Goal: Navigation & Orientation: Find specific page/section

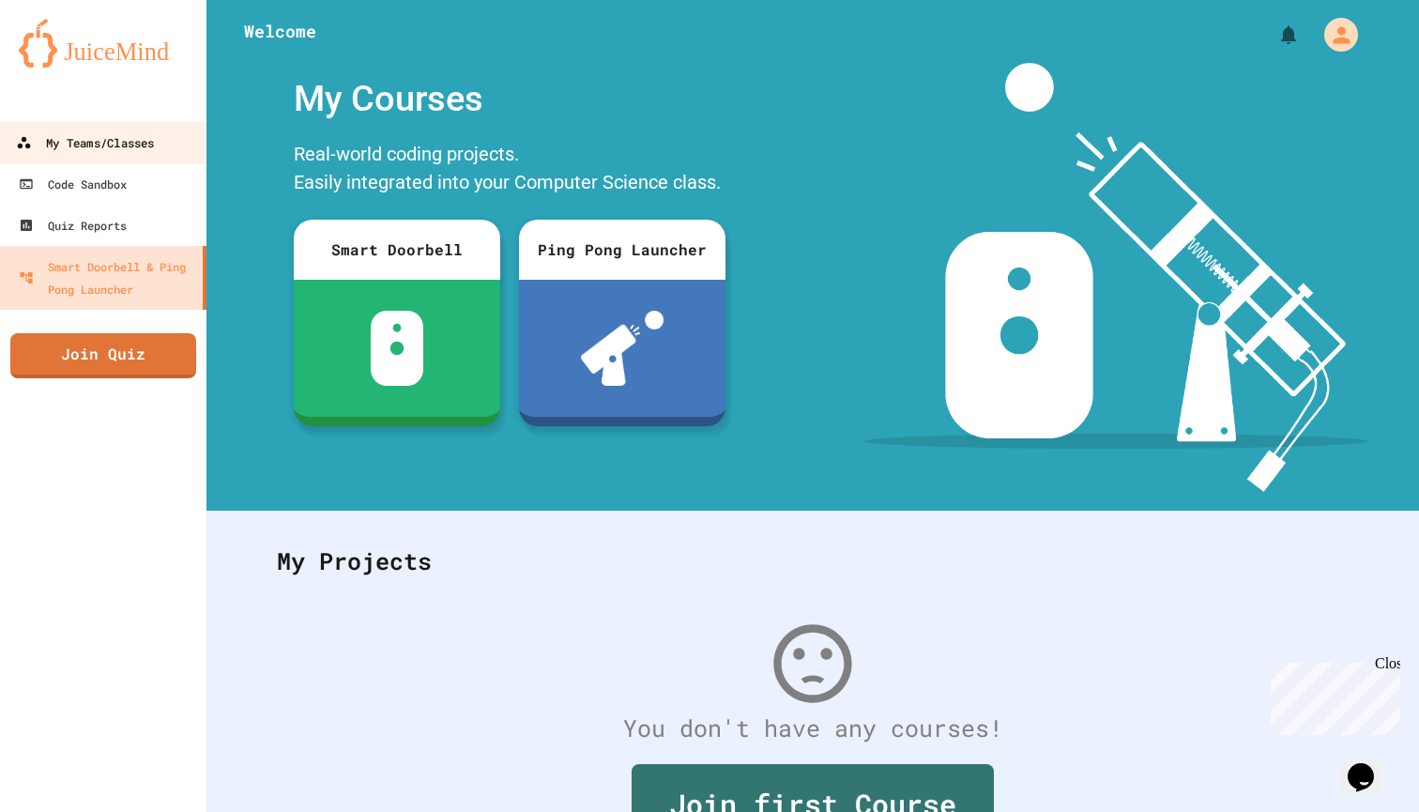
click at [161, 143] on link "My Teams/Classes" at bounding box center [103, 142] width 213 height 42
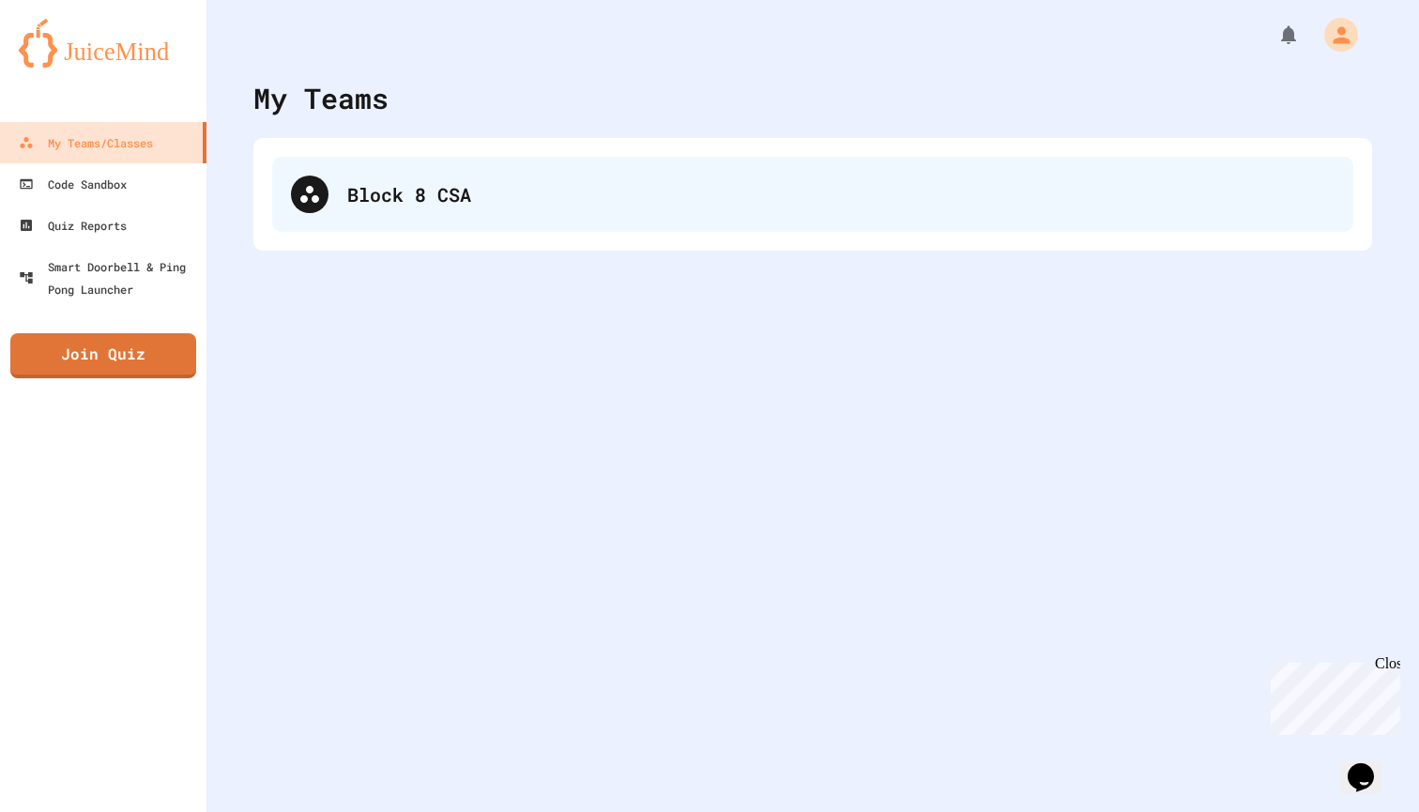
click at [419, 192] on div "Block 8 CSA" at bounding box center [841, 194] width 988 height 28
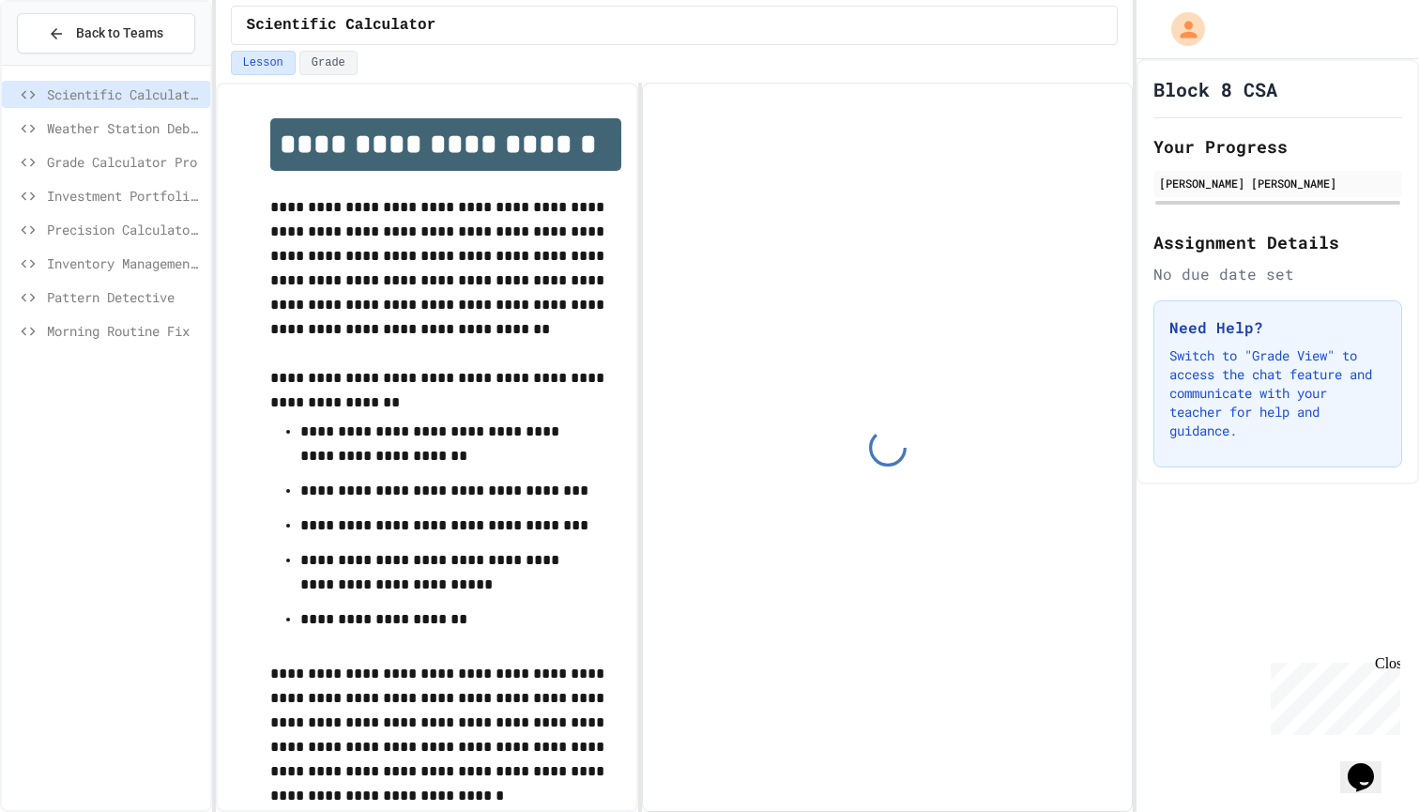
scroll to position [53, 0]
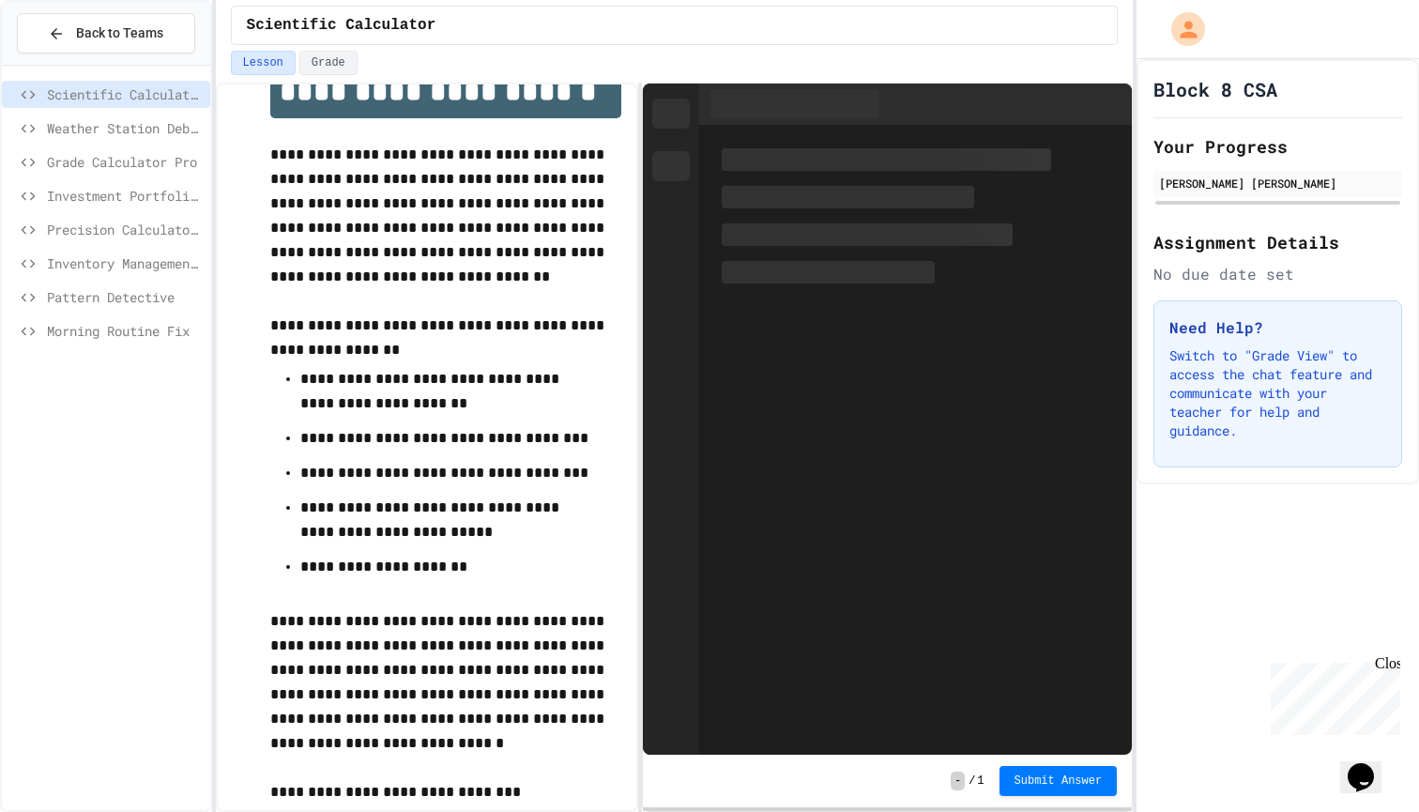
click at [147, 335] on span "Morning Routine Fix" at bounding box center [125, 331] width 156 height 20
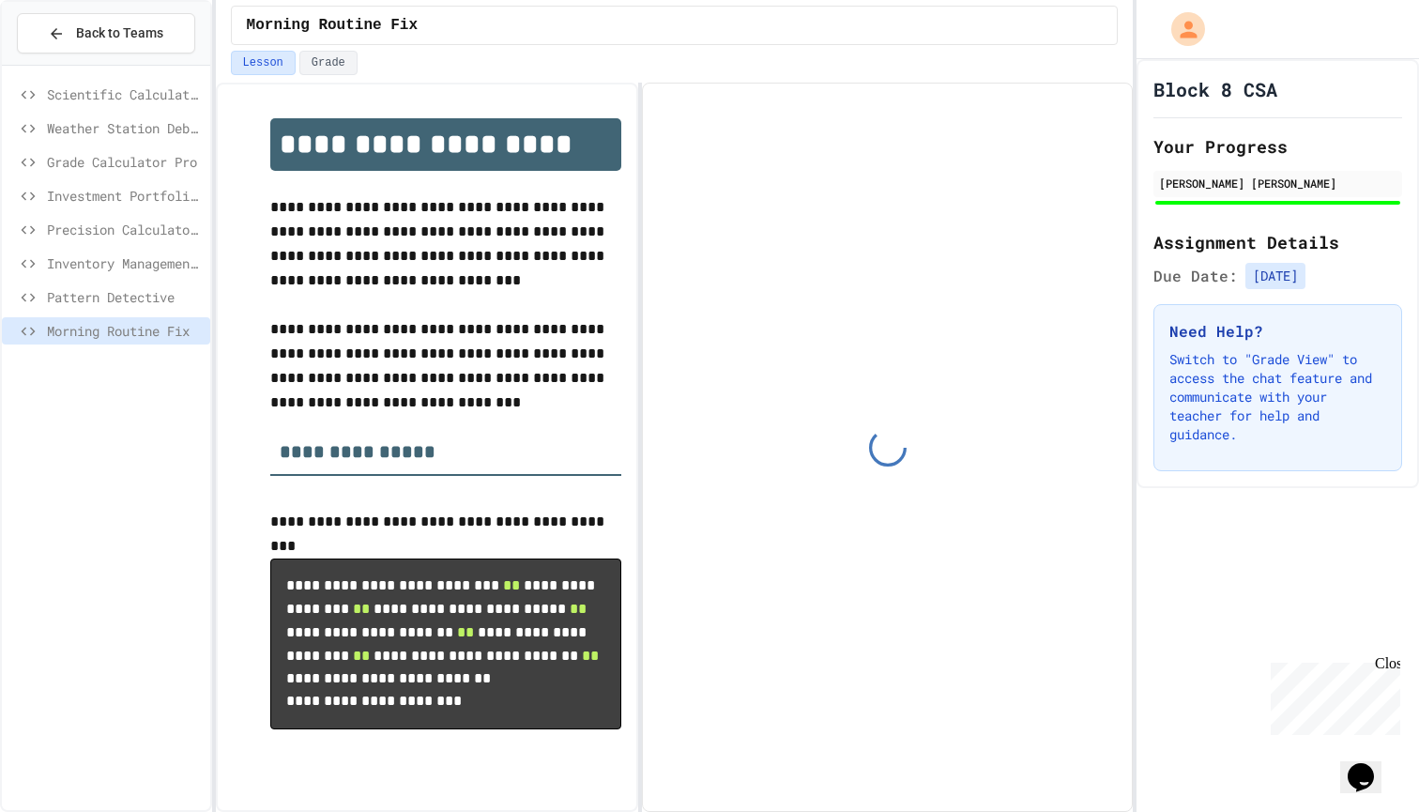
scroll to position [42, 0]
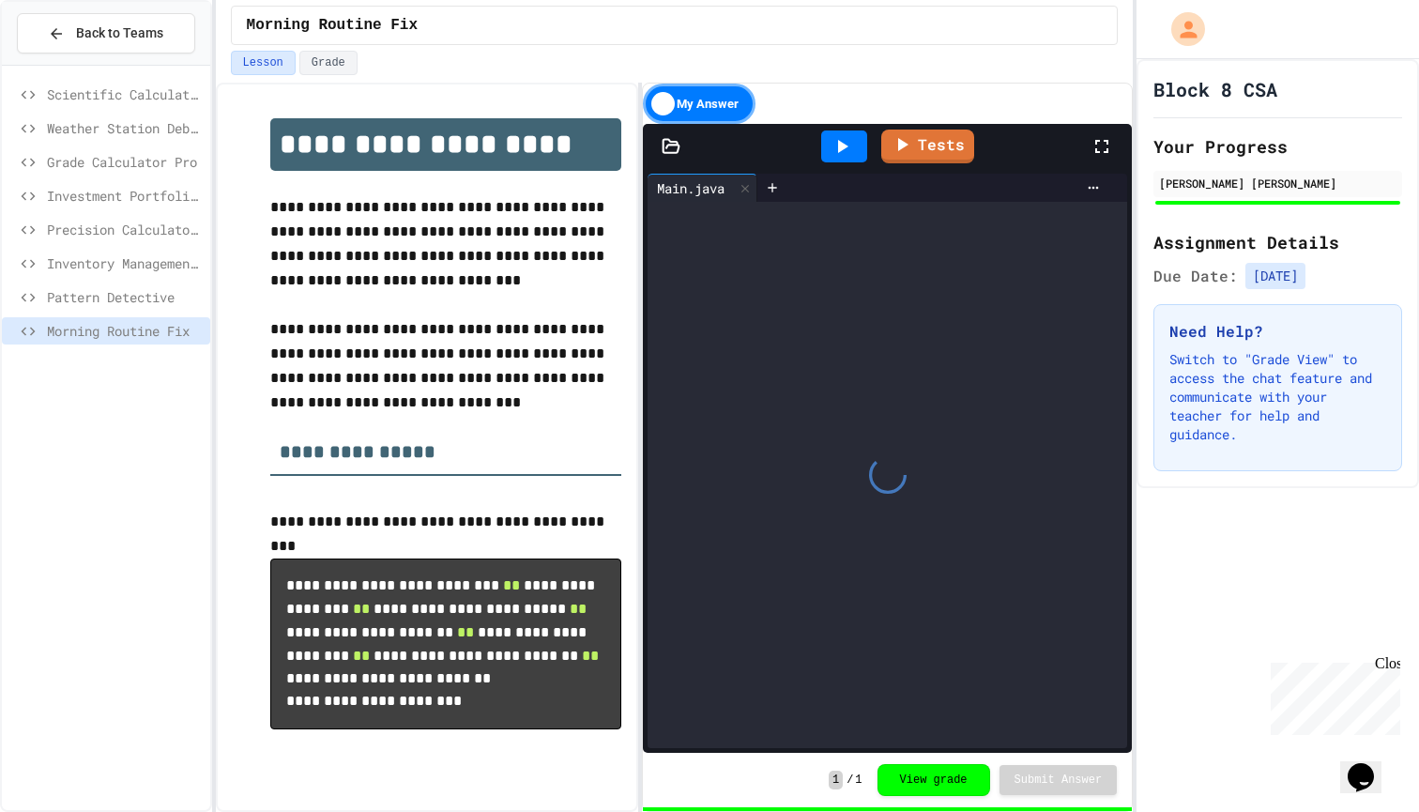
click at [123, 299] on span "Pattern Detective" at bounding box center [125, 297] width 156 height 20
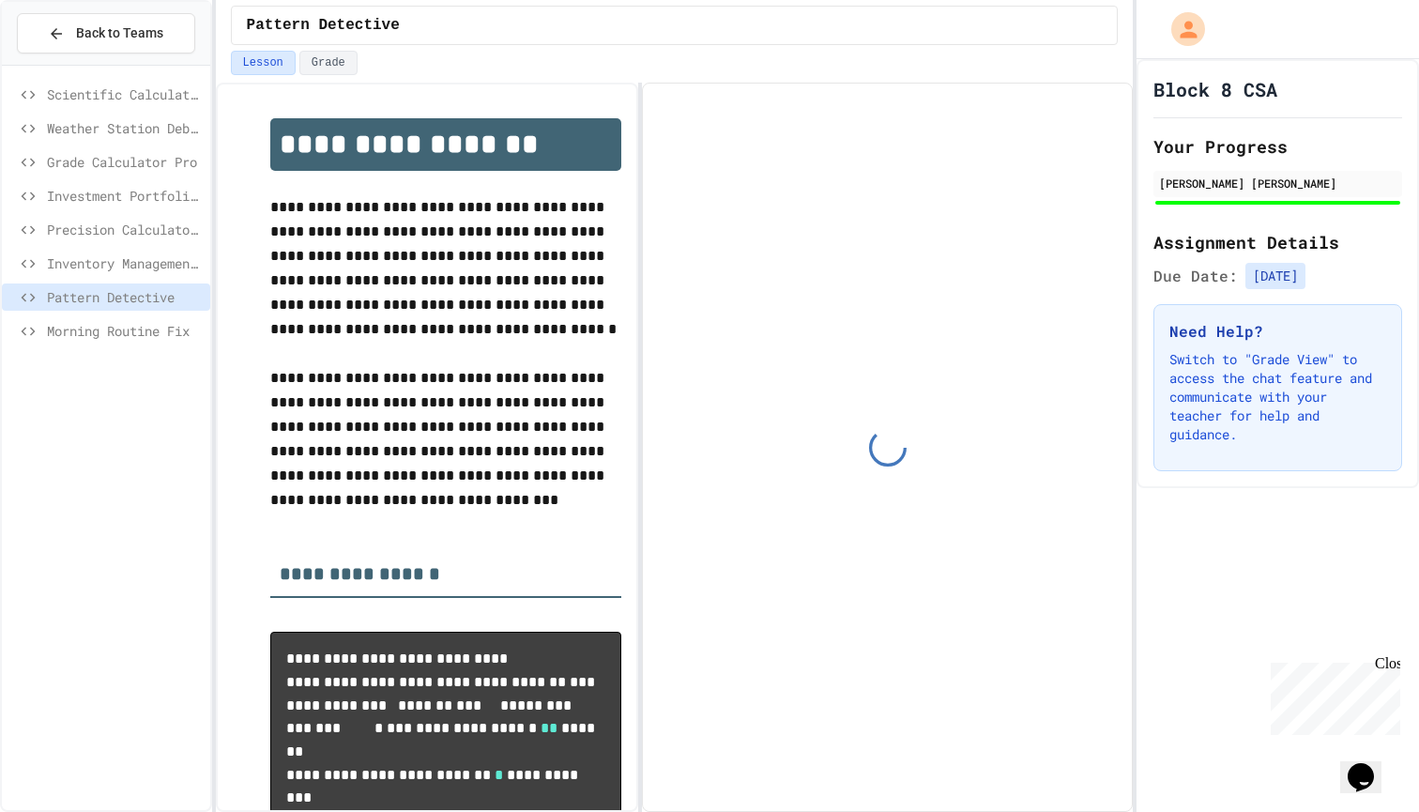
scroll to position [53, 0]
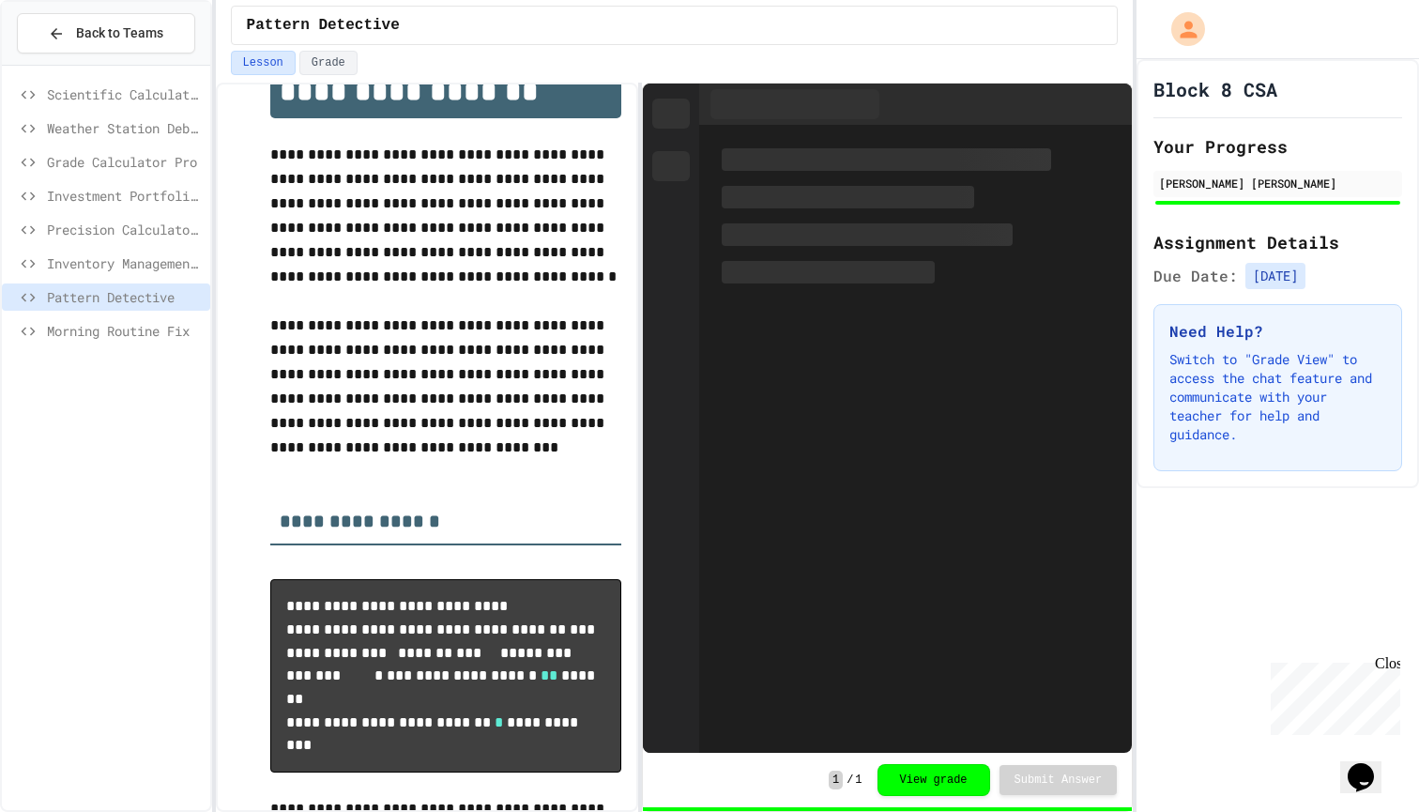
click at [114, 269] on span "Inventory Management System" at bounding box center [125, 263] width 156 height 20
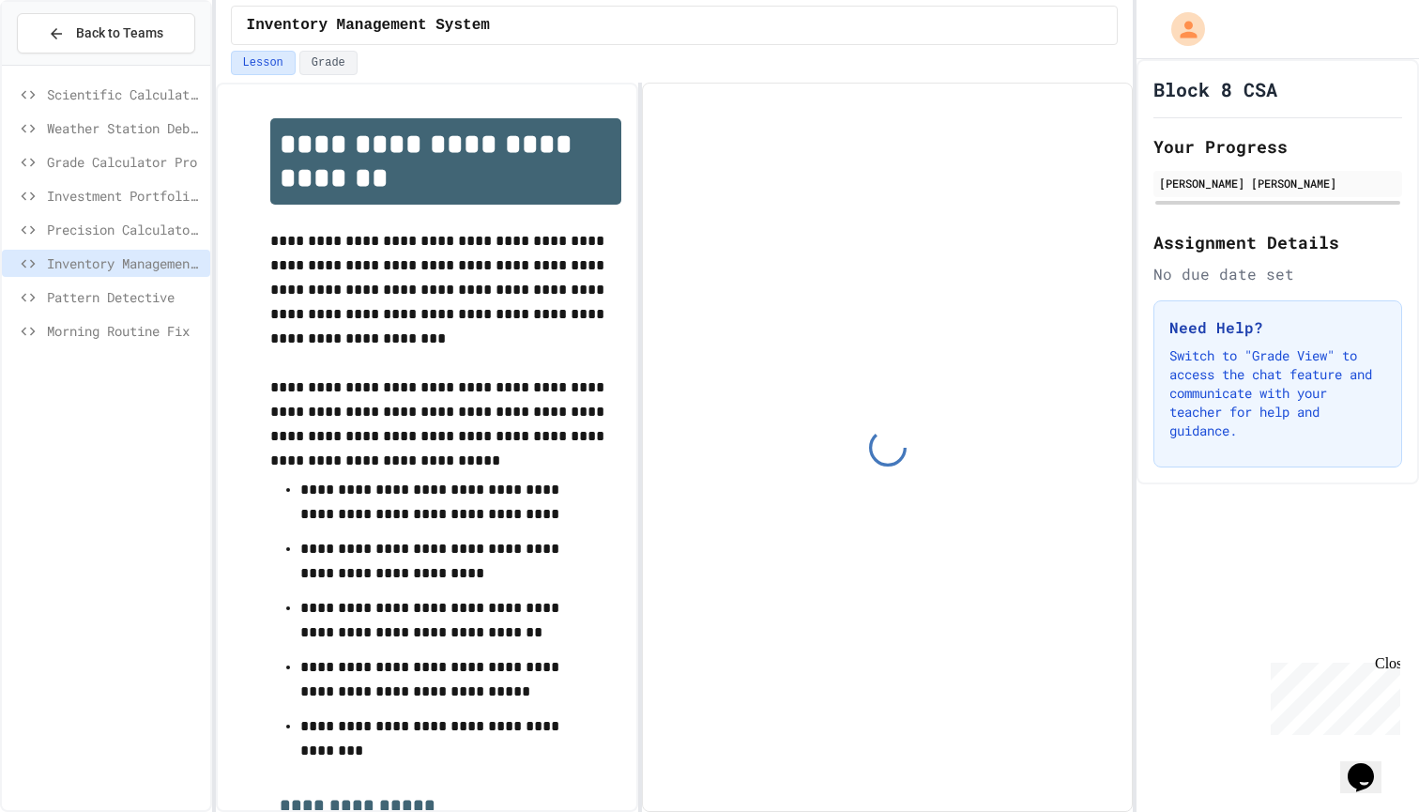
scroll to position [86, 0]
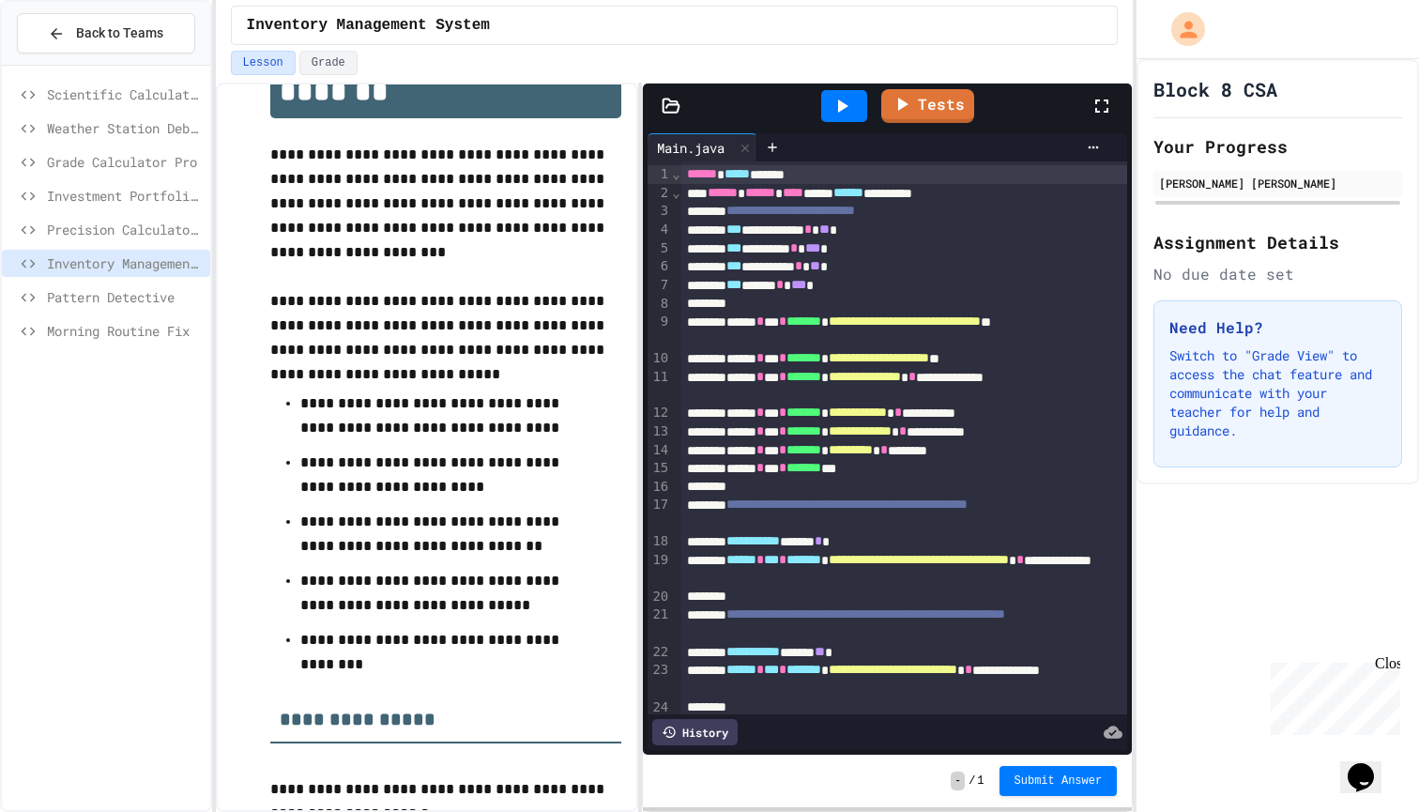
click at [103, 96] on span "Scientific Calculator" at bounding box center [125, 94] width 156 height 20
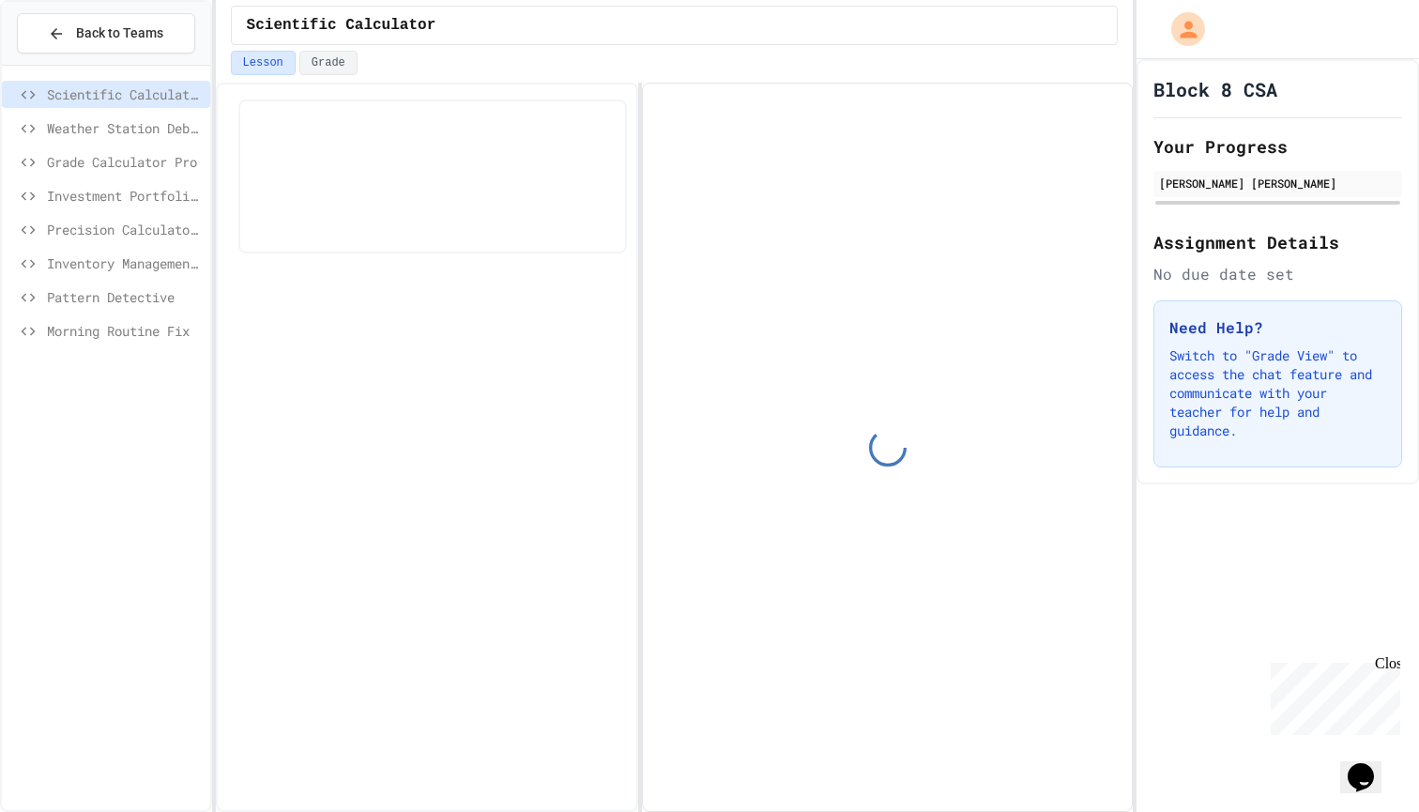
scroll to position [53, 0]
